Goal: Navigation & Orientation: Find specific page/section

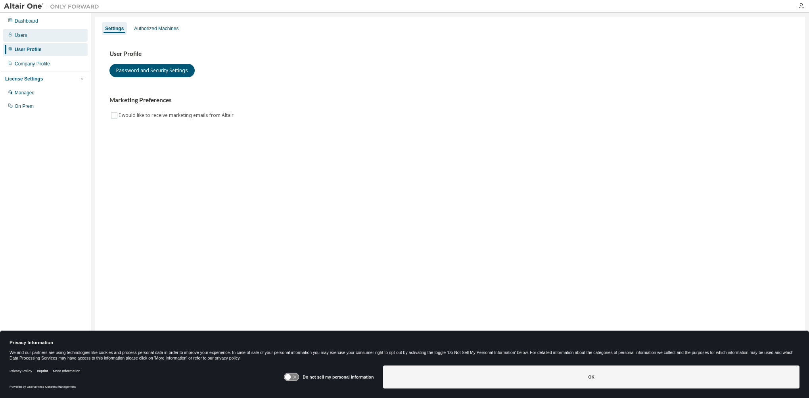
click at [40, 36] on div "Users" at bounding box center [45, 35] width 84 height 13
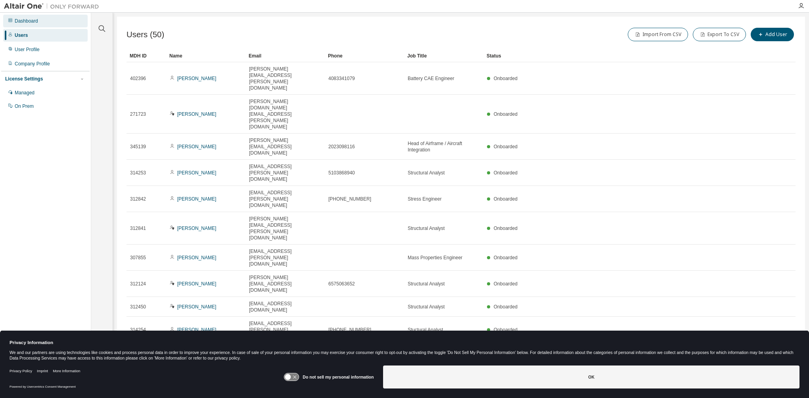
click at [25, 21] on div "Dashboard" at bounding box center [26, 21] width 23 height 6
